Goal: Obtain resource: Obtain resource

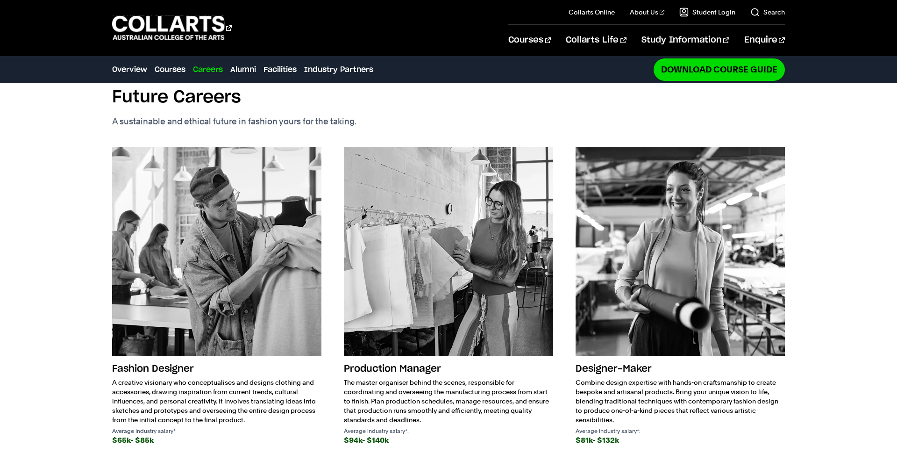
scroll to position [1251, 0]
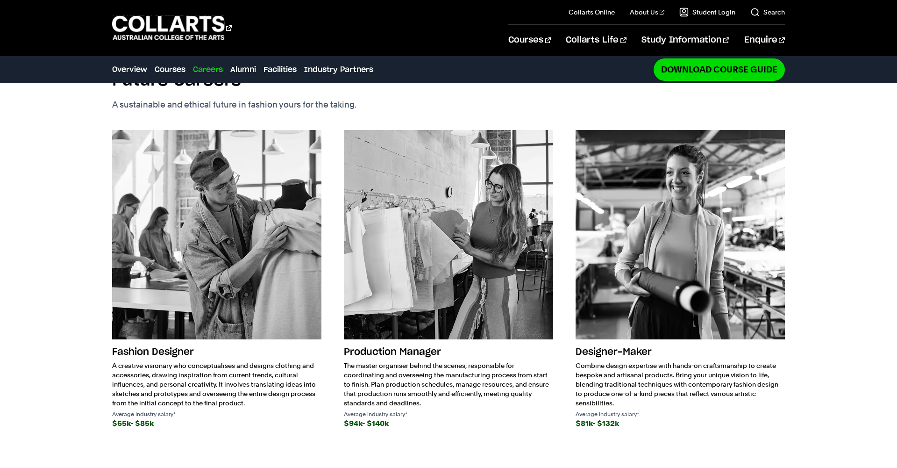
click at [54, 230] on div "Fashion Future Careers A sustainable and ethical future in fashion yours for th…" at bounding box center [448, 254] width 825 height 463
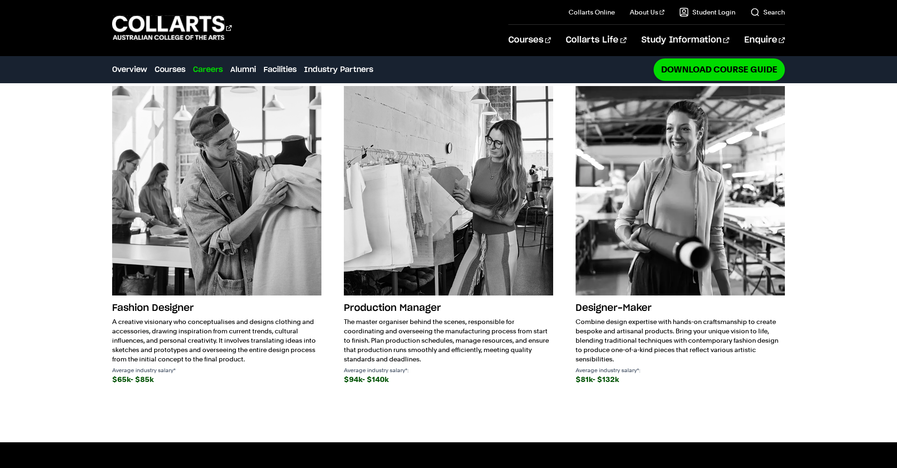
scroll to position [1246, 0]
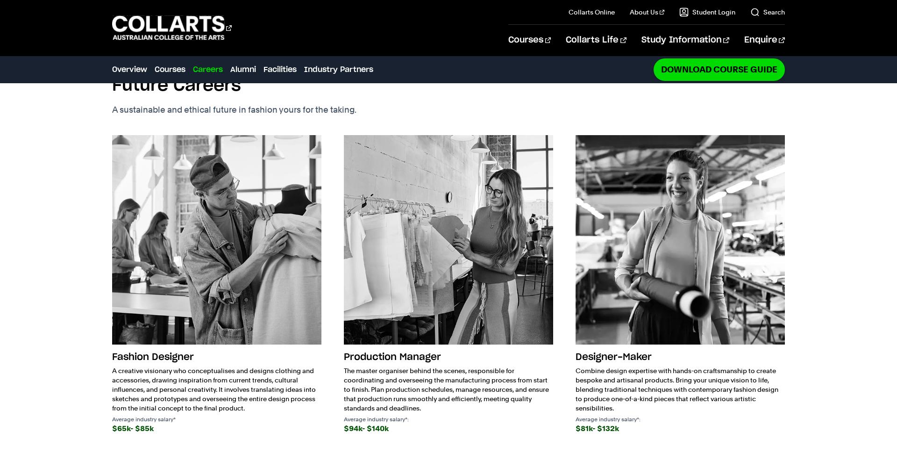
click at [405, 357] on h3 "Production Manager" at bounding box center [448, 357] width 209 height 18
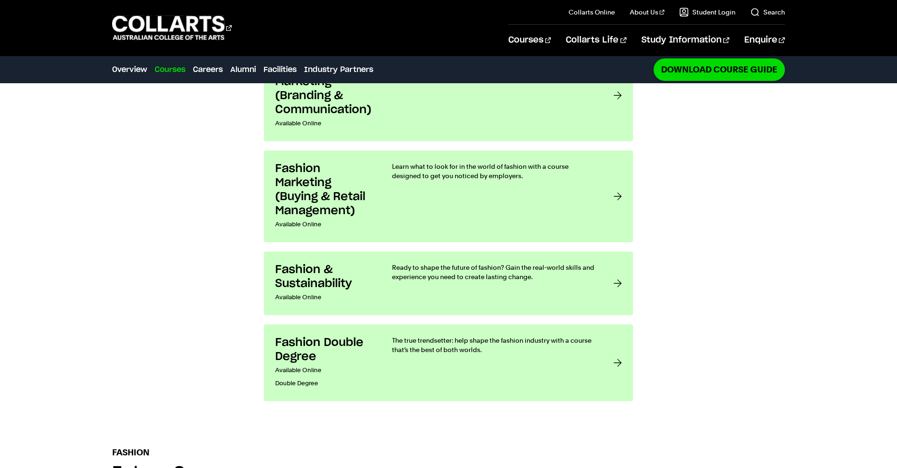
scroll to position [870, 0]
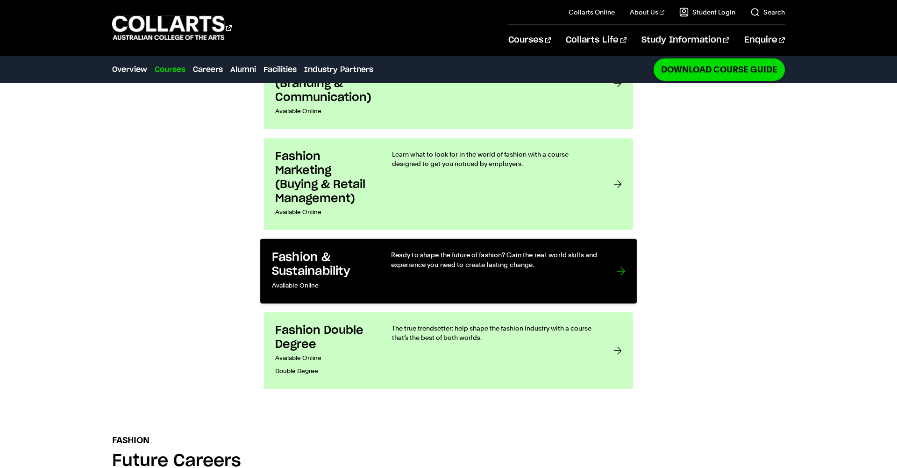
click at [463, 283] on div "Ready to shape the future of fashion? Gain the real-world skills and experience…" at bounding box center [494, 271] width 207 height 42
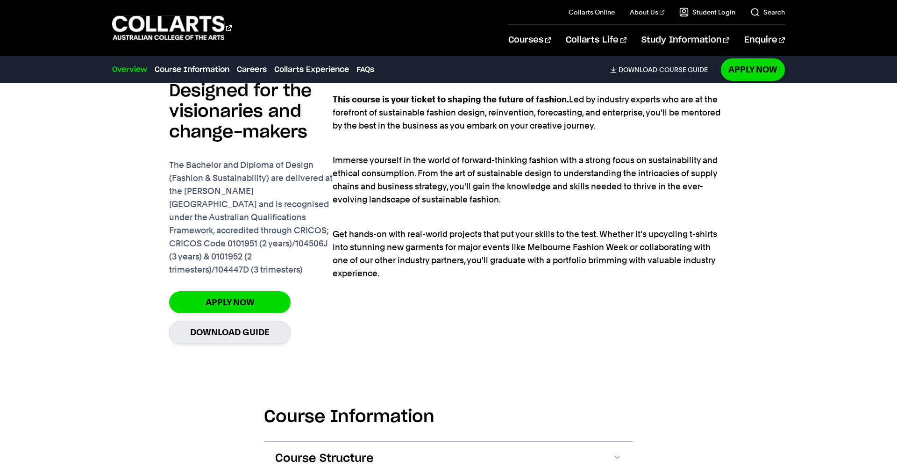
scroll to position [704, 0]
click at [214, 320] on link "Download Guide" at bounding box center [229, 331] width 121 height 23
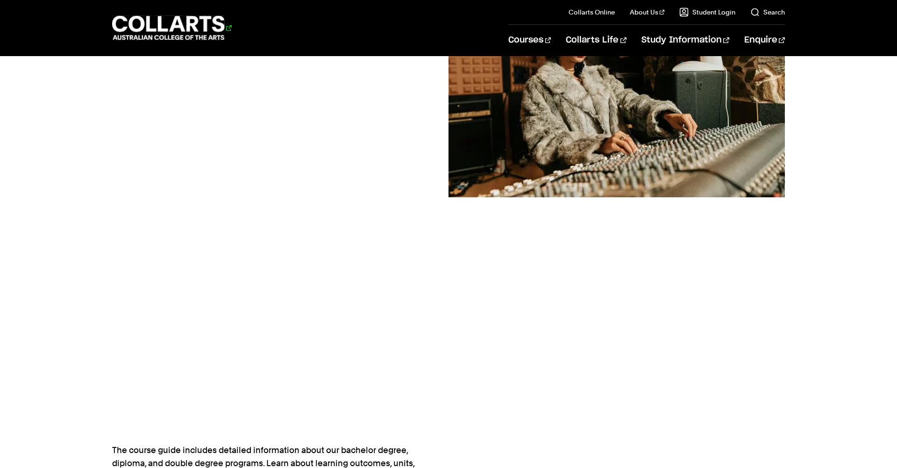
scroll to position [170, 0]
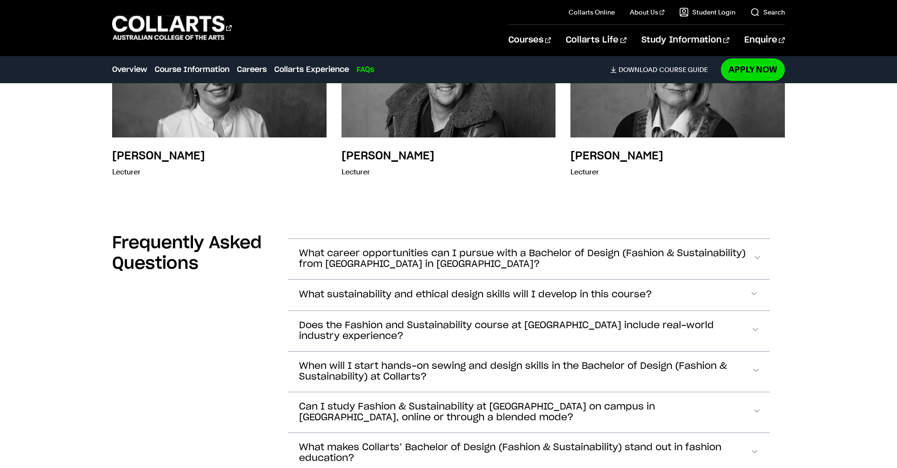
scroll to position [3265, 0]
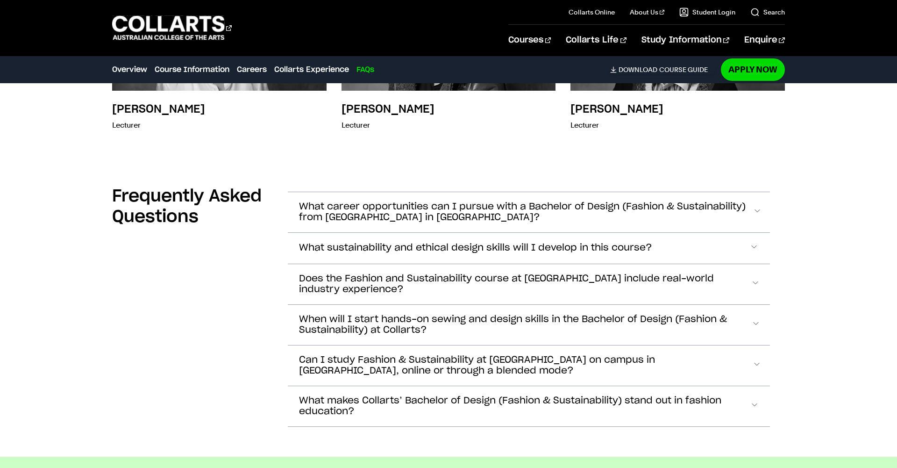
click at [333, 264] on button "Does the Fashion and Sustainability course at Collarts include real-world indus…" at bounding box center [529, 284] width 482 height 40
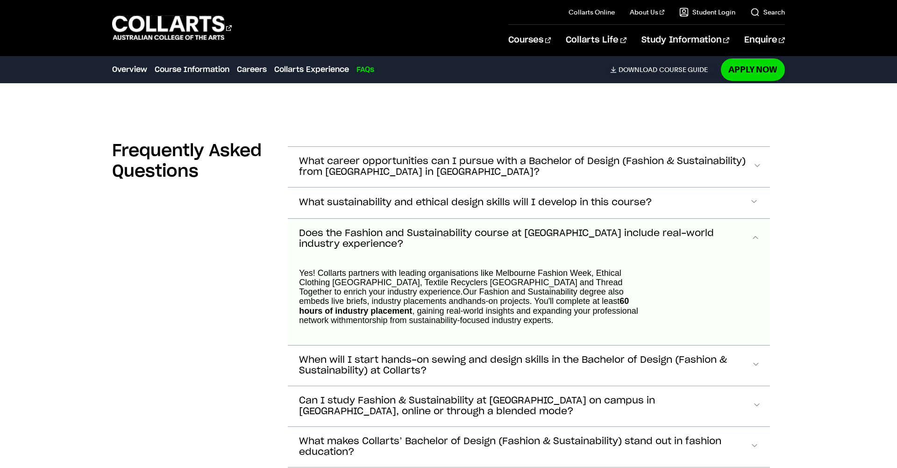
scroll to position [3287, 0]
